Goal: Navigation & Orientation: Find specific page/section

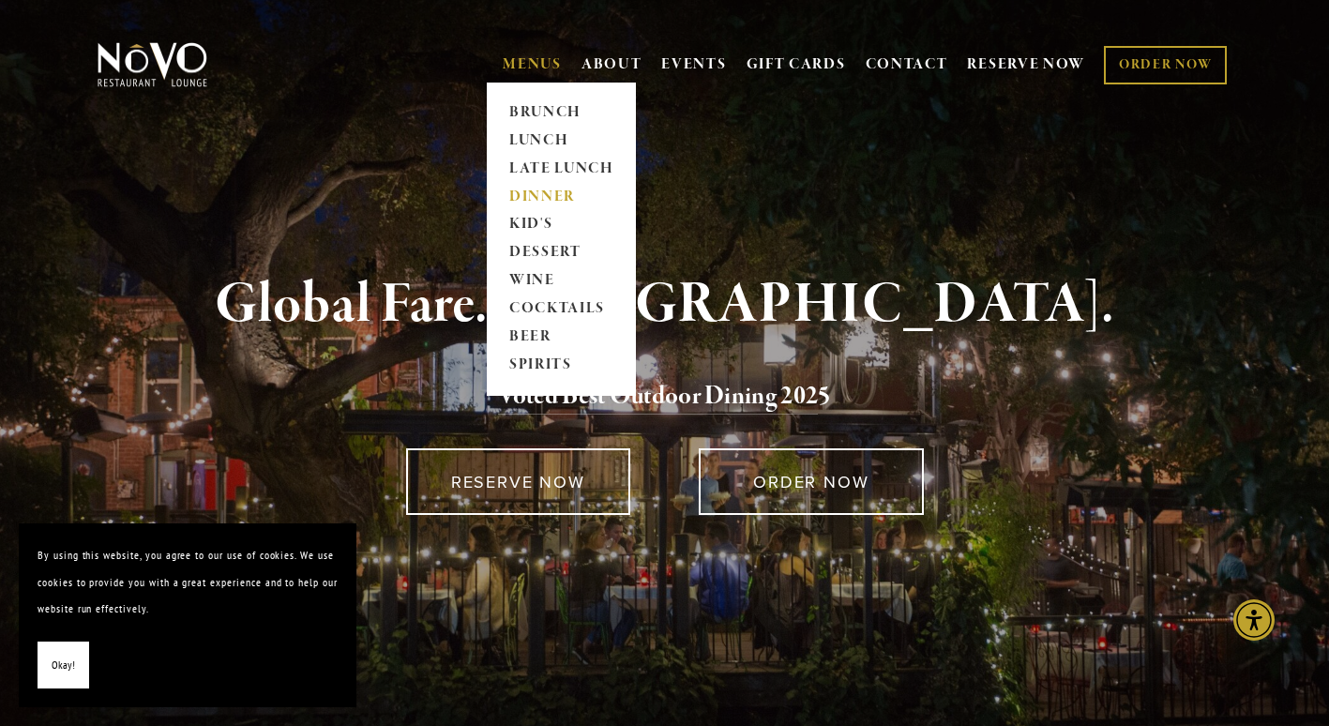
click at [535, 201] on link "DINNER" at bounding box center [561, 197] width 117 height 28
click at [535, 139] on link "LUNCH" at bounding box center [561, 141] width 117 height 28
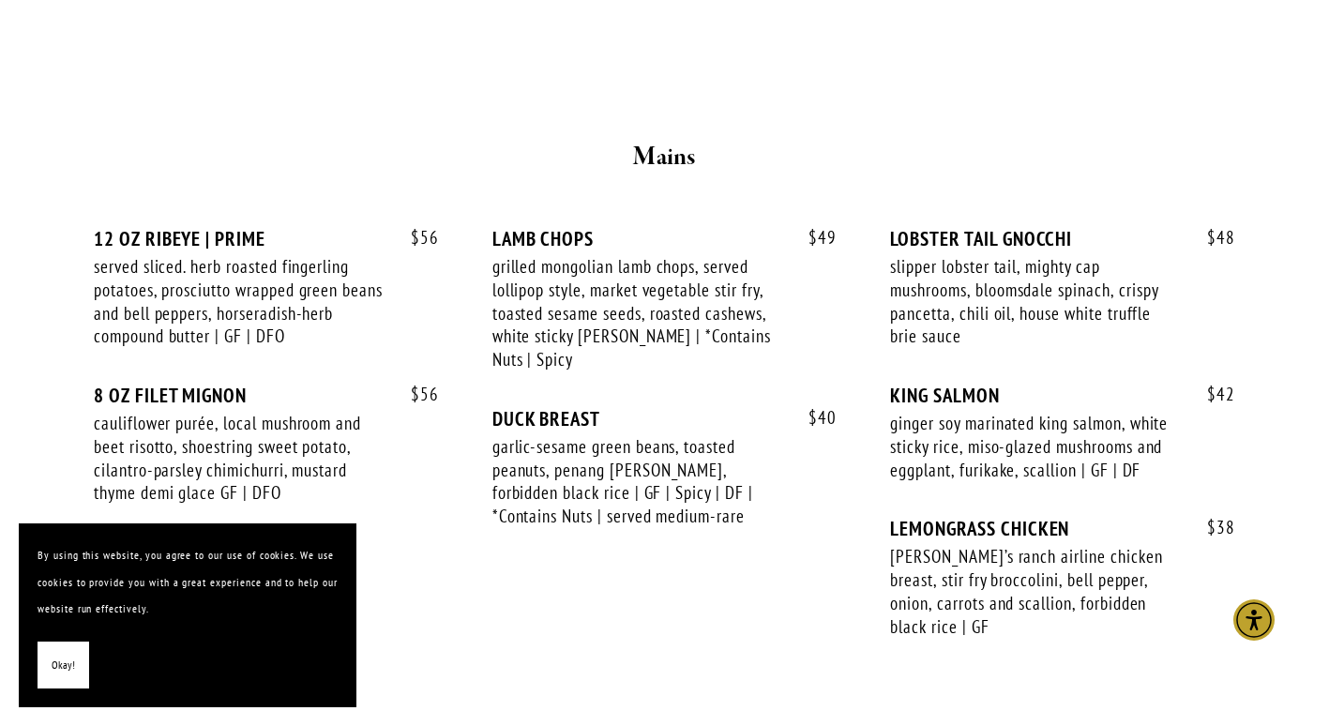
scroll to position [3144, 0]
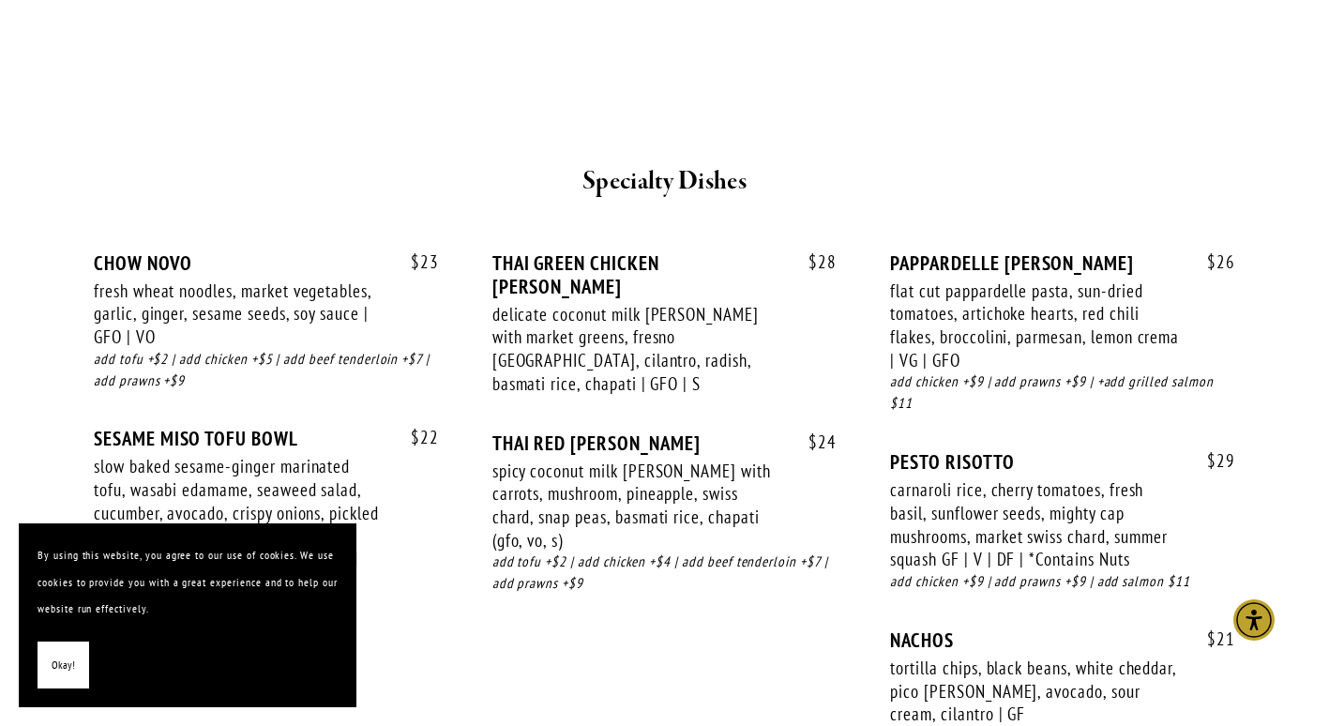
scroll to position [3308, 0]
